Goal: Check status: Check status

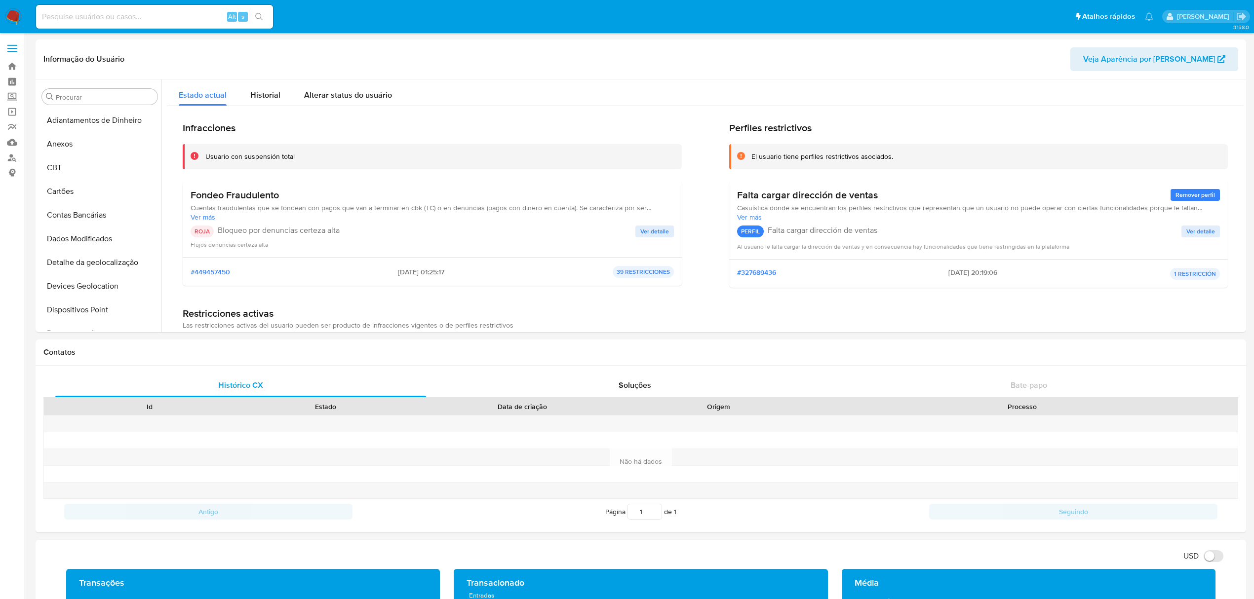
select select "10"
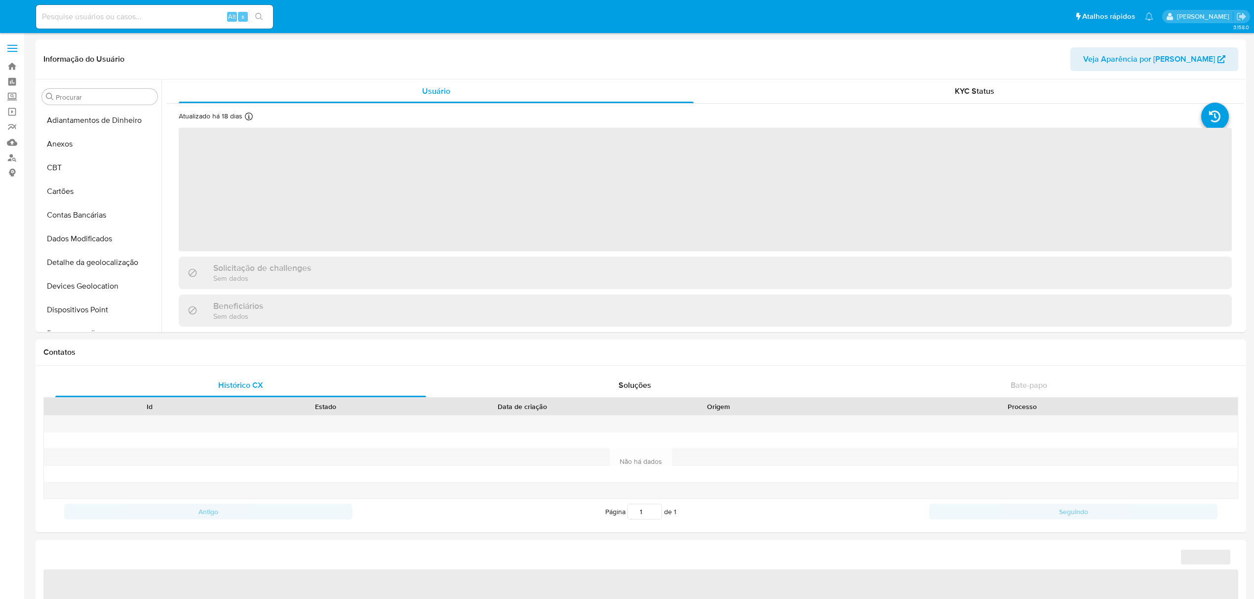
select select "10"
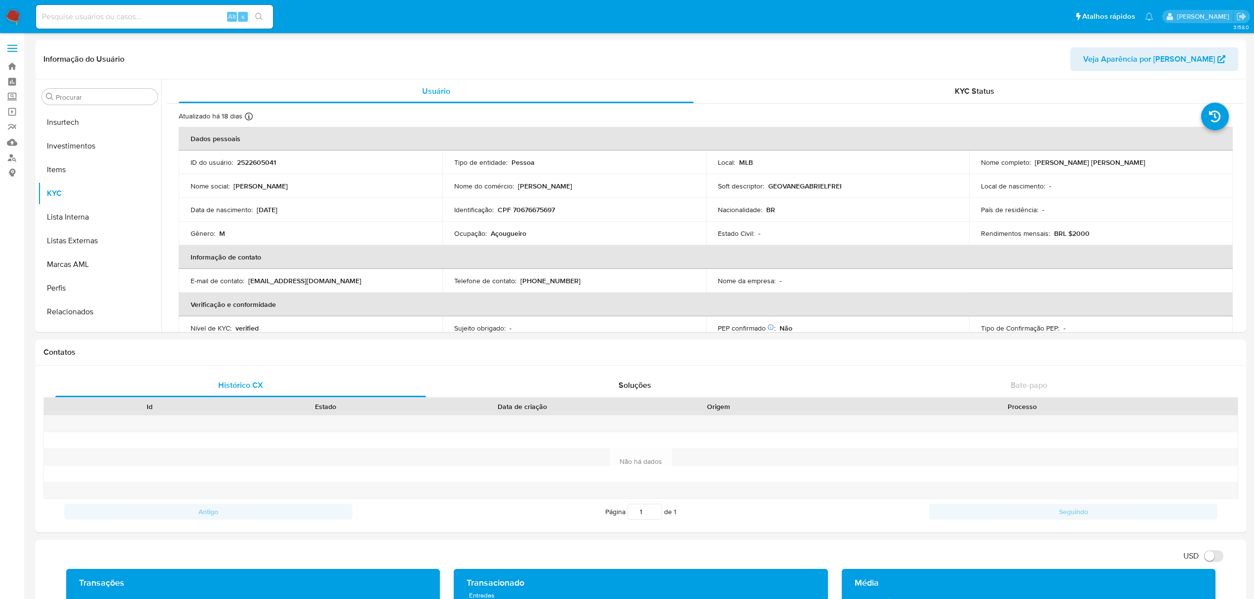
scroll to position [464, 0]
click at [9, 21] on img at bounding box center [13, 16] width 17 height 17
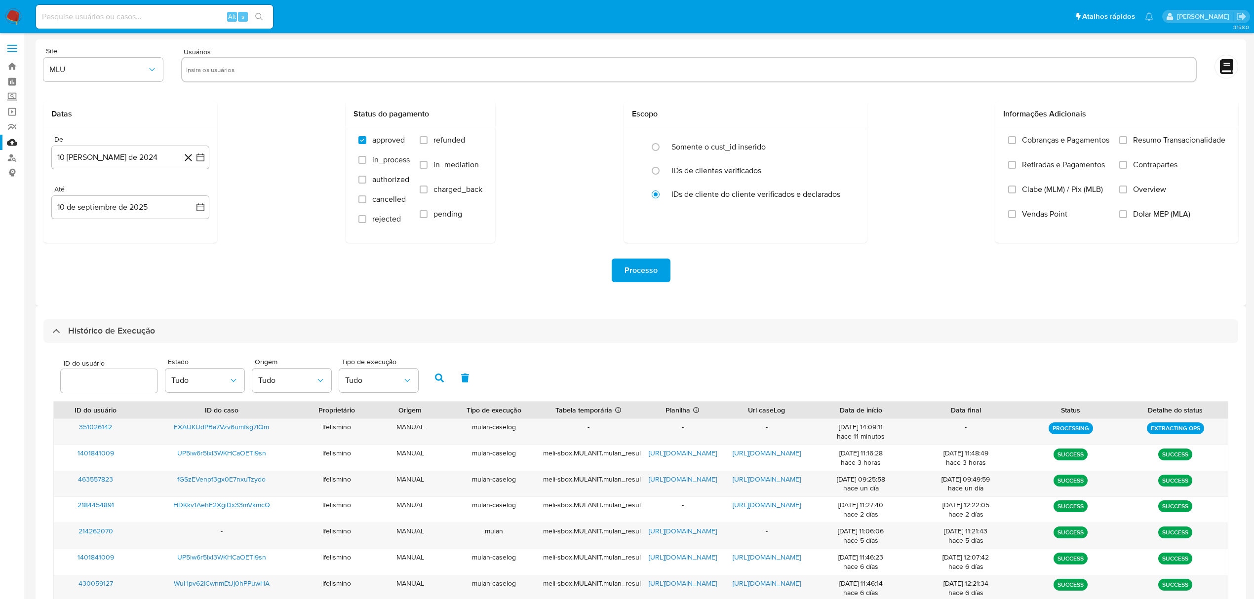
select select "10"
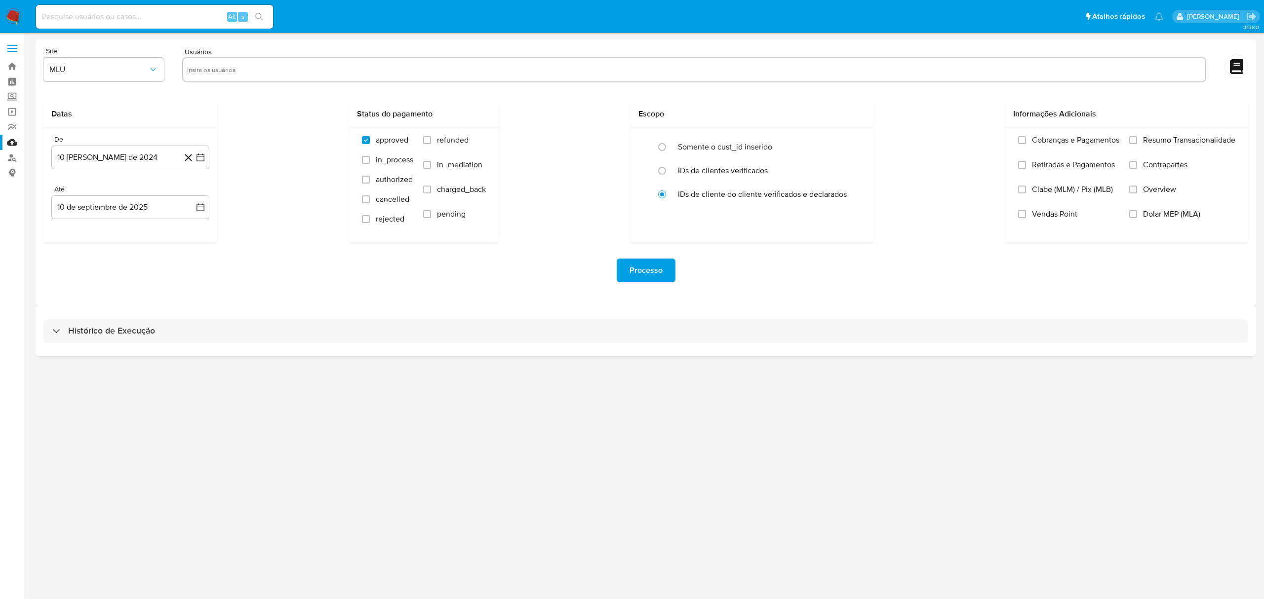
click at [109, 316] on div "Histórico de Execução" at bounding box center [646, 331] width 1220 height 50
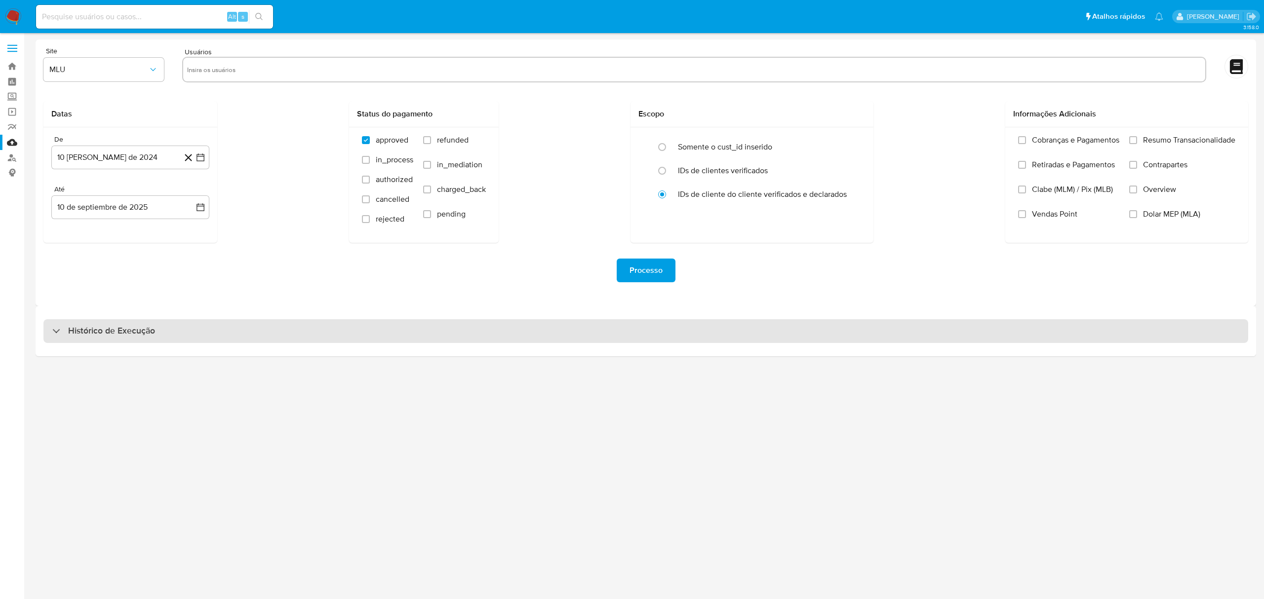
drag, startPoint x: 127, startPoint y: 328, endPoint x: 147, endPoint y: 340, distance: 22.8
click at [127, 330] on h3 "Histórico de Execução" at bounding box center [111, 331] width 87 height 12
select select "10"
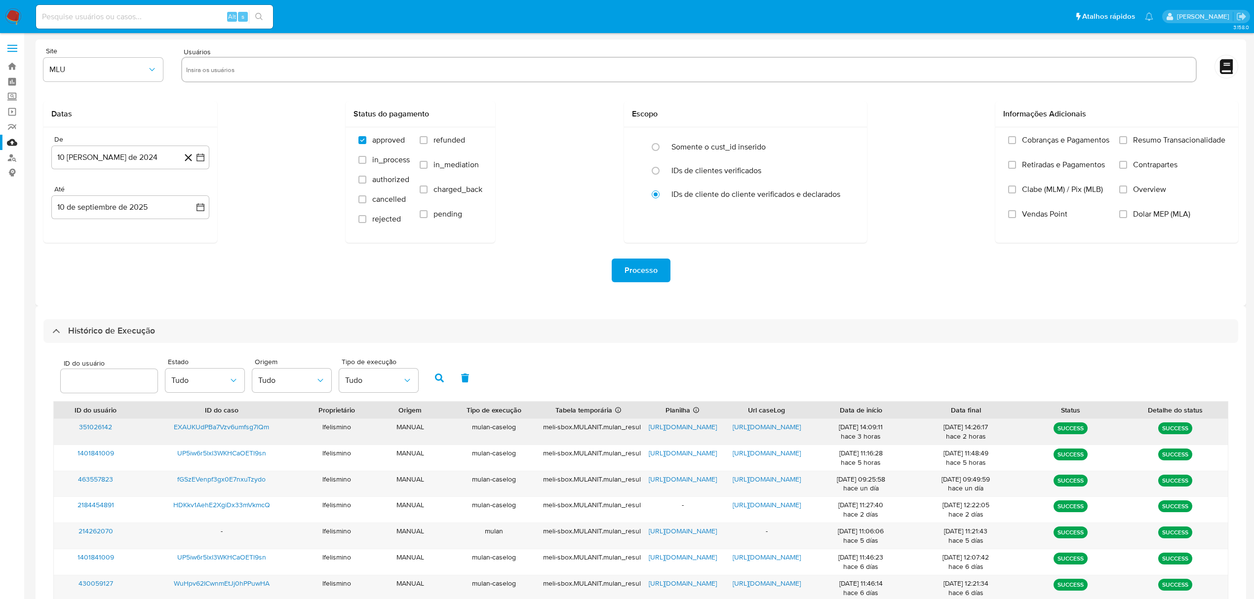
click at [777, 429] on span "https://docs.google.com/document/d/1YV0ZS94dUcs2SdM1UKJh4d4fsqe2o2tWeWiwmDocgzY…" at bounding box center [767, 427] width 68 height 10
click at [695, 421] on div "https://docs.google.com/spreadsheets/d/1aa0iZDWDFdp7LrxVLHRCF6xYdECJkU2rgUlFP59…" at bounding box center [683, 432] width 84 height 26
click at [684, 425] on span "https://docs.google.com/spreadsheets/d/1aa0iZDWDFdp7LrxVLHRCF6xYdECJkU2rgUlFP59…" at bounding box center [683, 427] width 68 height 10
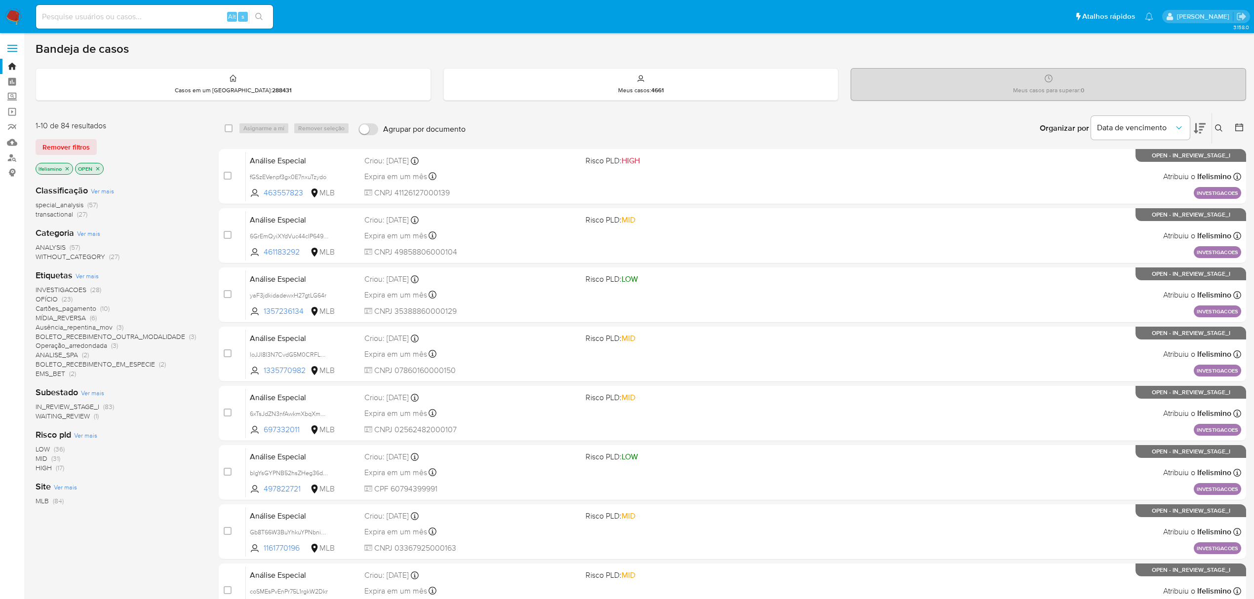
drag, startPoint x: 140, startPoint y: 24, endPoint x: 113, endPoint y: 14, distance: 29.2
click at [113, 14] on input at bounding box center [154, 16] width 237 height 13
paste input "EXAUKUdPBa7Vzv6umfsg7lQm"
type input "EXAUKUdPBa7Vzv6umfsg7lQm"
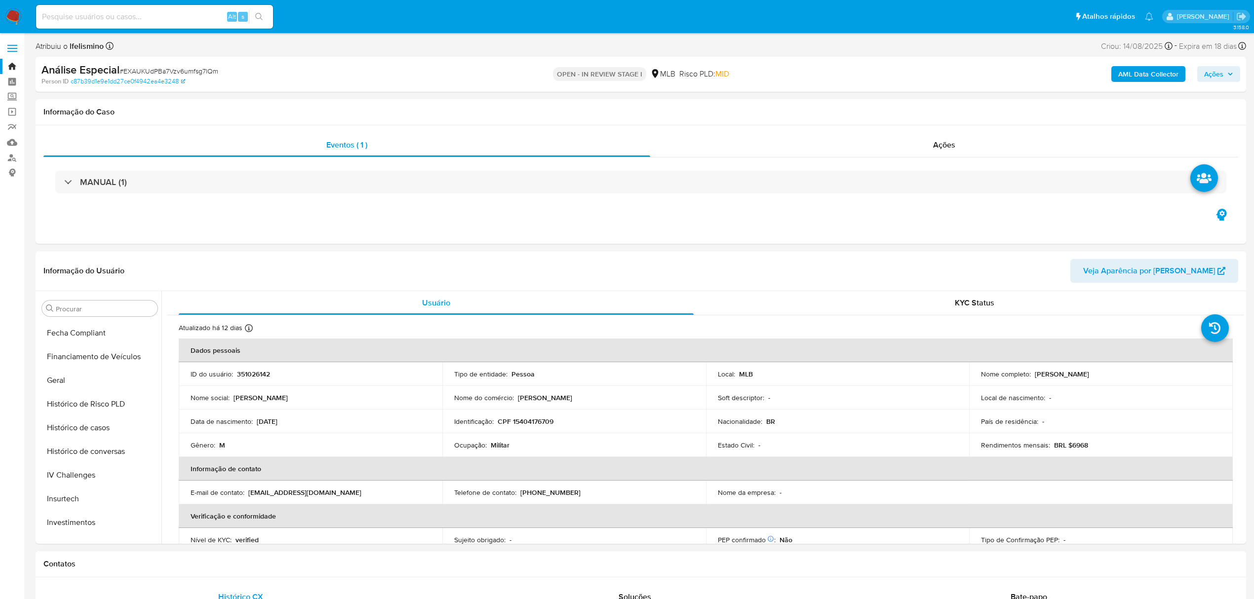
scroll to position [465, 0]
select select "10"
